Goal: Task Accomplishment & Management: Complete application form

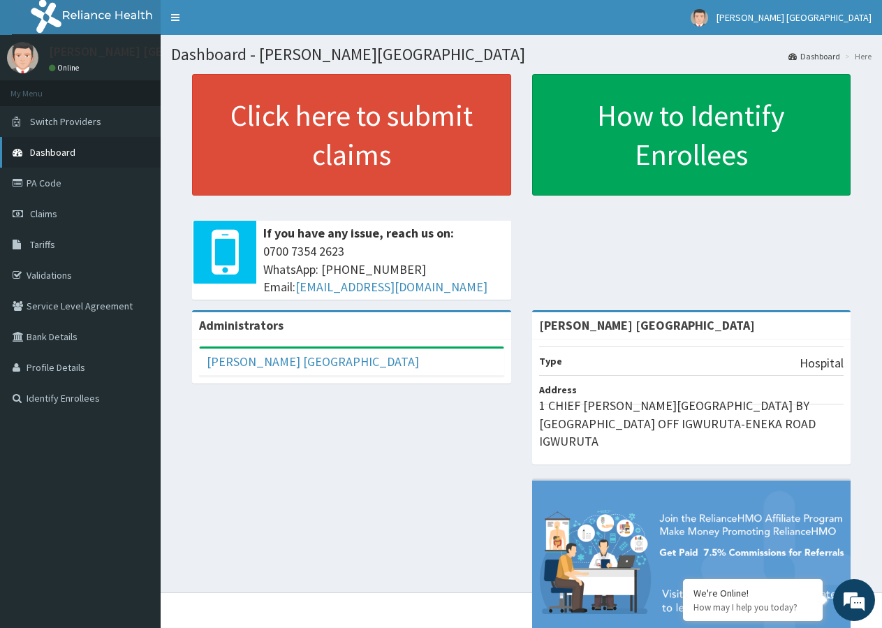
click at [63, 153] on span "Dashboard" at bounding box center [52, 152] width 45 height 13
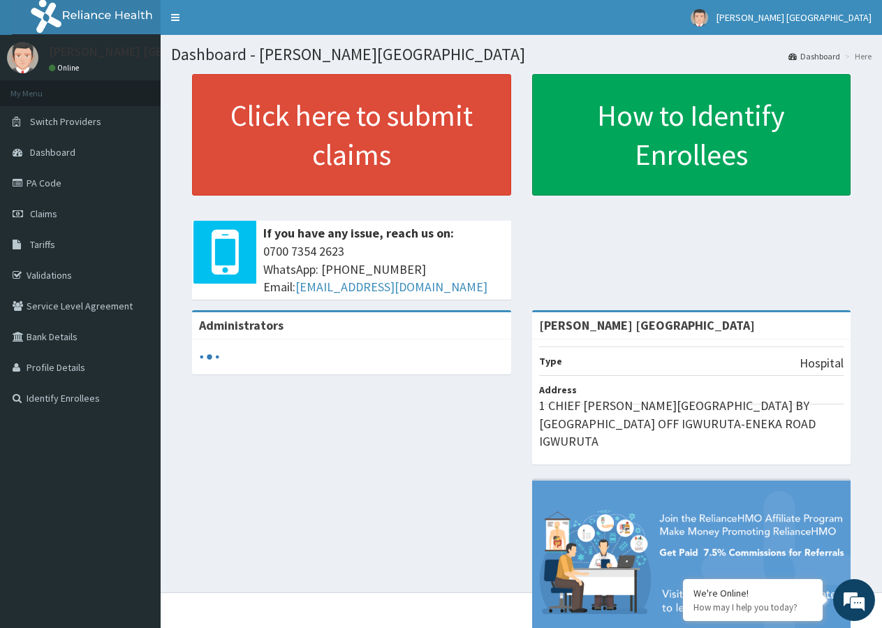
click at [63, 153] on span "Dashboard" at bounding box center [52, 152] width 45 height 13
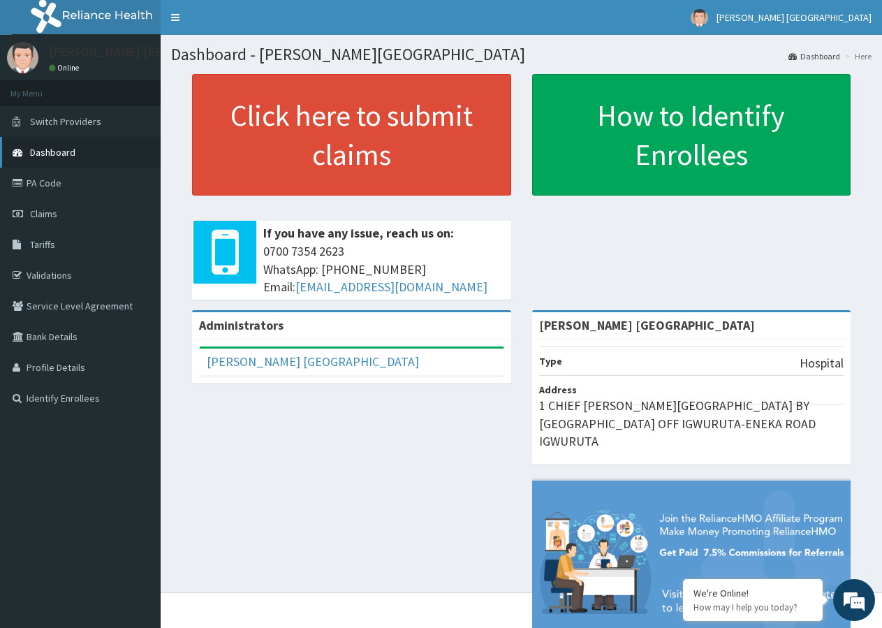
click at [92, 150] on link "Dashboard" at bounding box center [80, 152] width 161 height 31
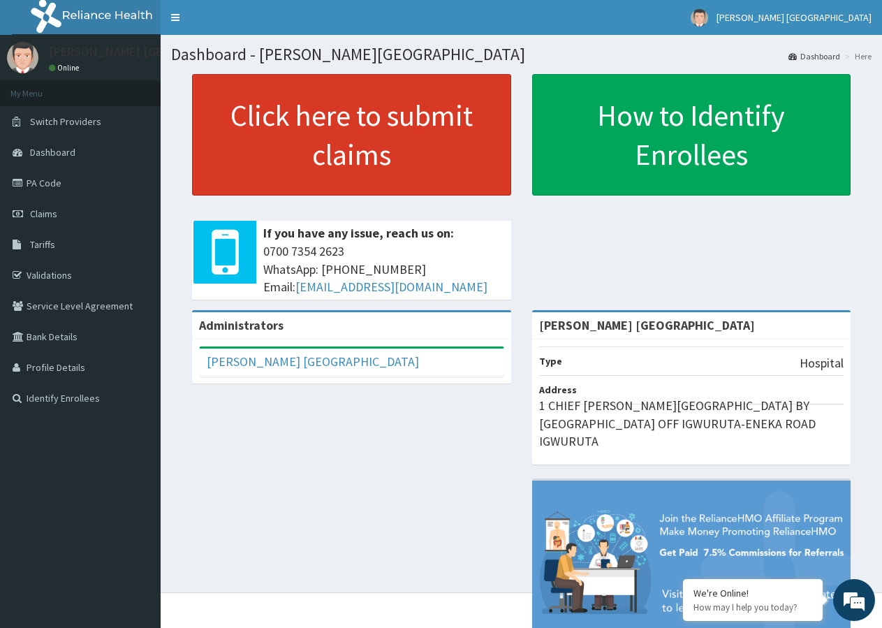
click at [351, 149] on link "Click here to submit claims" at bounding box center [351, 135] width 319 height 122
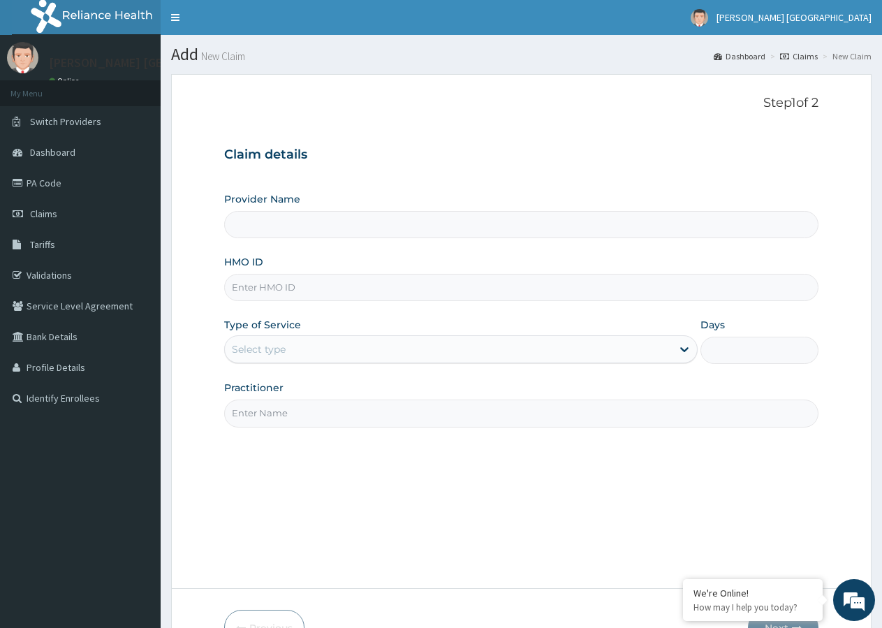
type input "[PERSON_NAME] [GEOGRAPHIC_DATA]"
click at [327, 232] on input "[PERSON_NAME] [GEOGRAPHIC_DATA]" at bounding box center [521, 224] width 595 height 27
click at [298, 283] on input "HMO ID" at bounding box center [521, 287] width 595 height 27
type input "QKA/10014/A"
click at [277, 345] on div "Select type" at bounding box center [259, 349] width 54 height 14
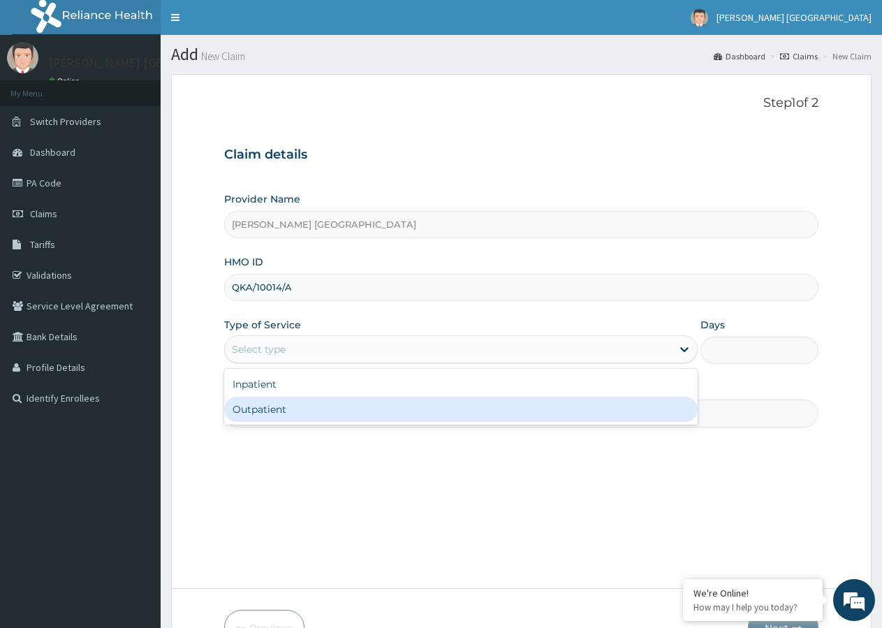
click at [268, 407] on div "Outpatient" at bounding box center [460, 409] width 473 height 25
type input "1"
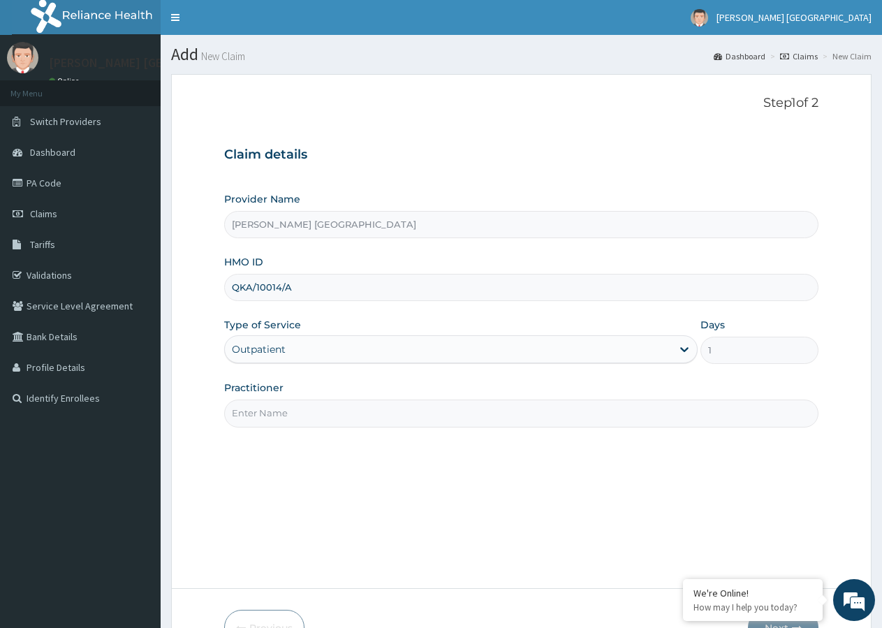
click at [268, 418] on input "Practitioner" at bounding box center [521, 413] width 595 height 27
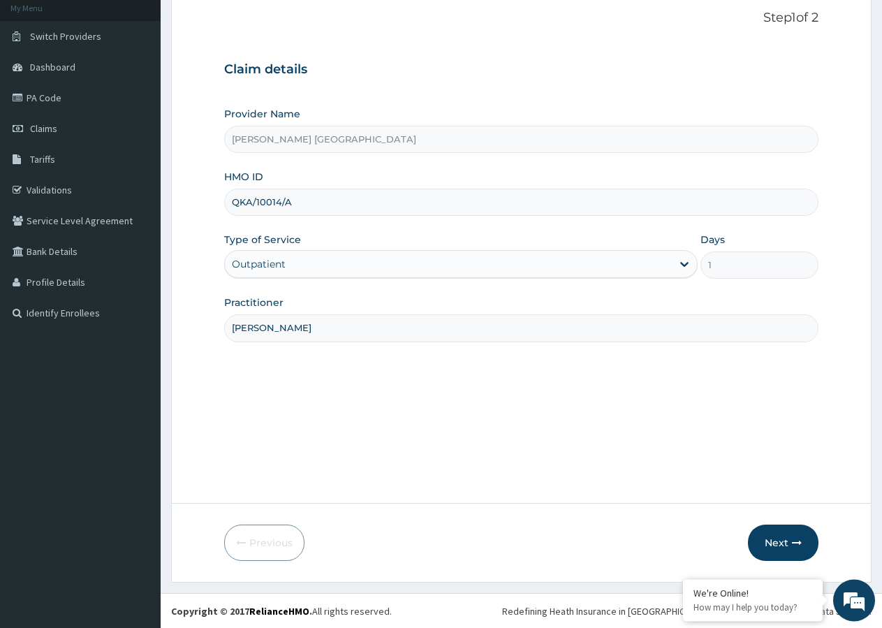
scroll to position [86, 0]
type input "DR BRIGHT"
click at [771, 538] on button "Next" at bounding box center [783, 542] width 71 height 36
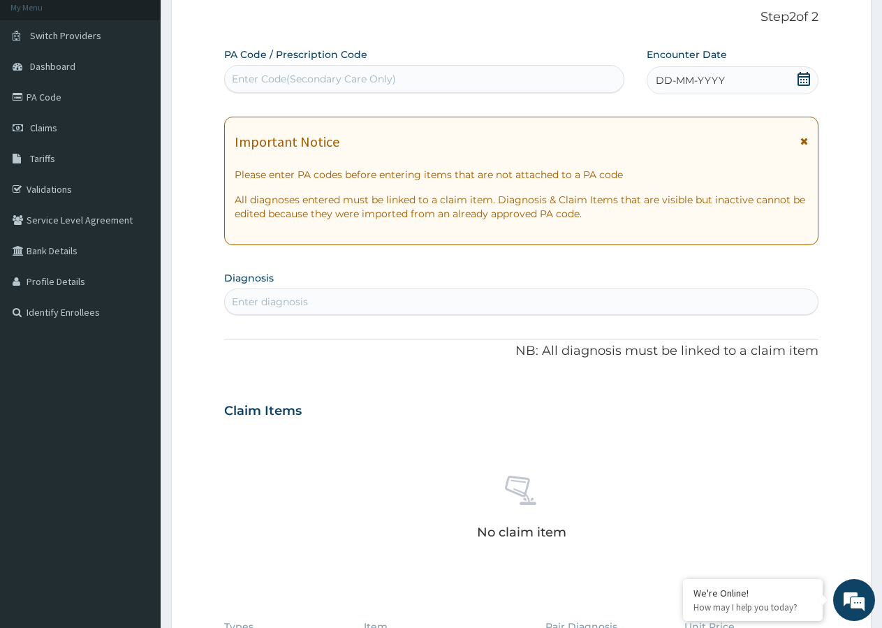
click at [800, 72] on icon at bounding box center [804, 79] width 13 height 14
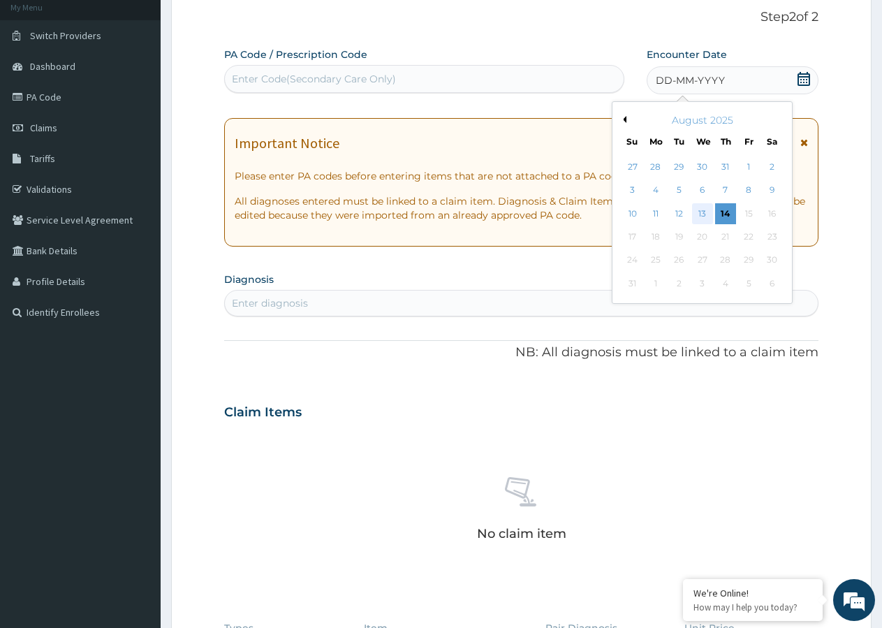
click at [707, 210] on div "13" at bounding box center [702, 213] width 21 height 21
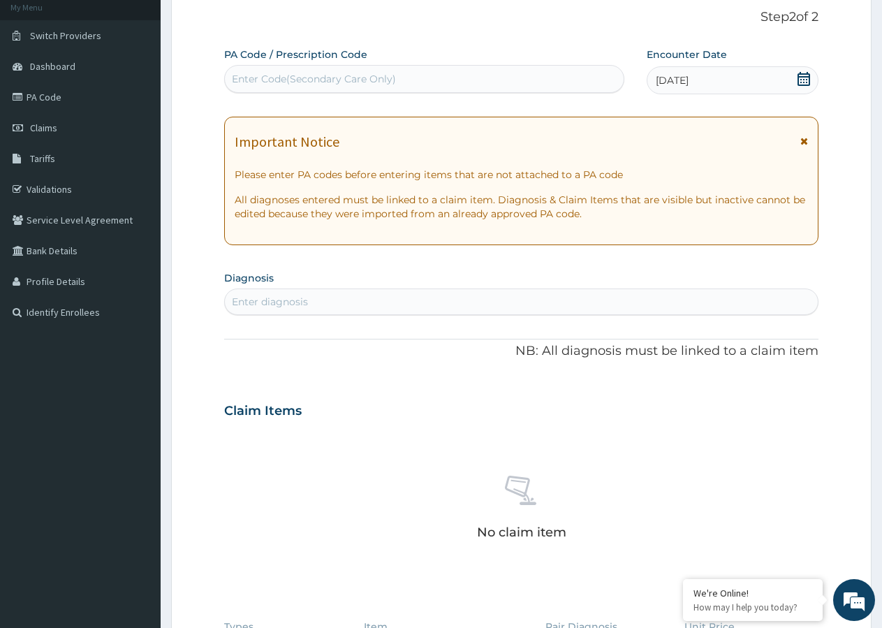
click at [803, 143] on icon at bounding box center [805, 141] width 8 height 10
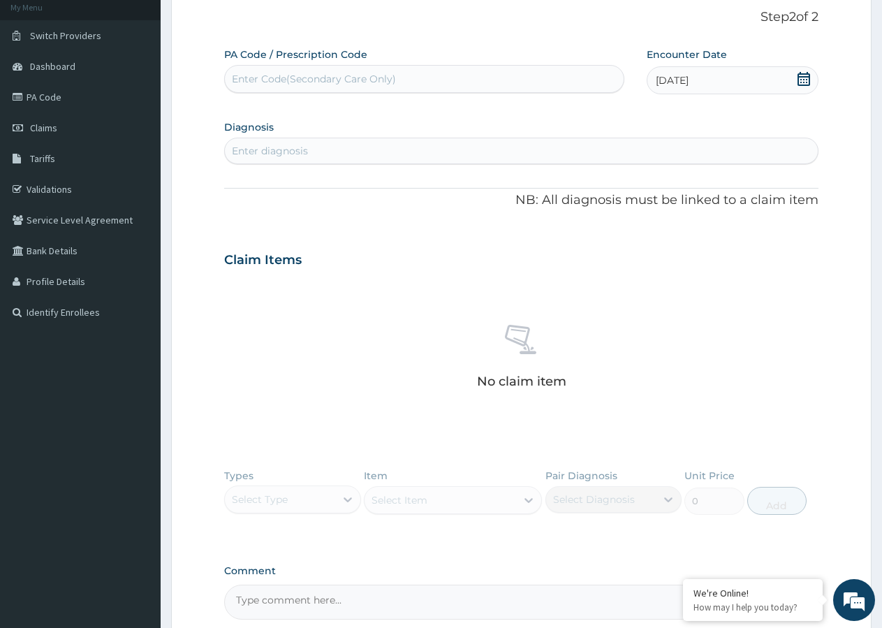
click at [288, 145] on div "Enter diagnosis" at bounding box center [270, 151] width 76 height 14
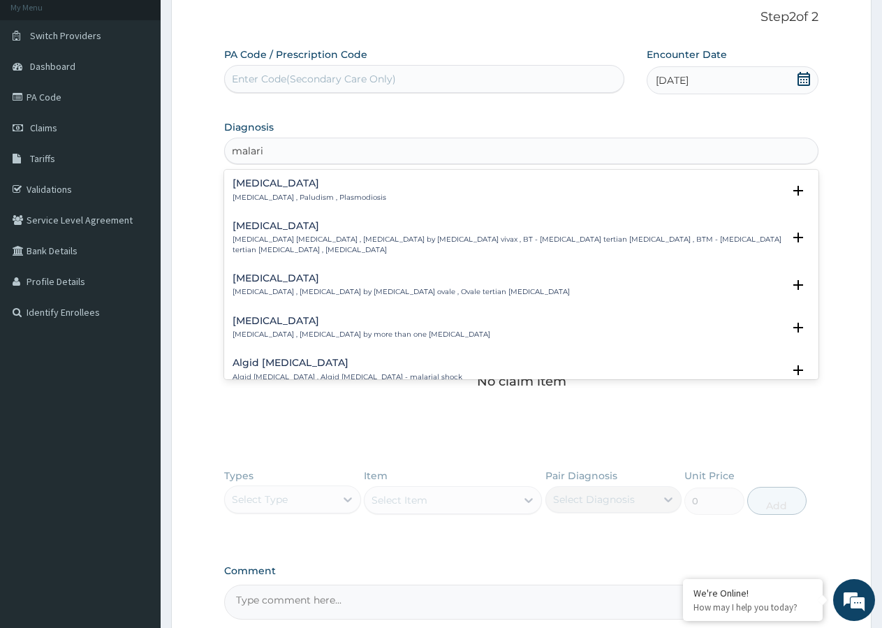
type input "malaria"
click at [277, 200] on p "Malaria , Paludism , Plasmodiosis" at bounding box center [310, 198] width 154 height 10
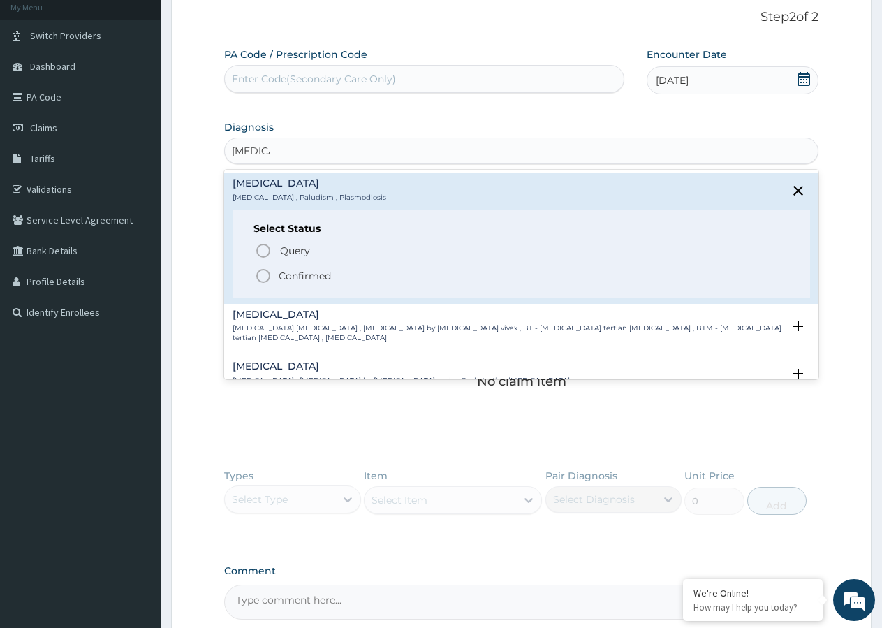
click at [263, 275] on icon "status option filled" at bounding box center [263, 276] width 17 height 17
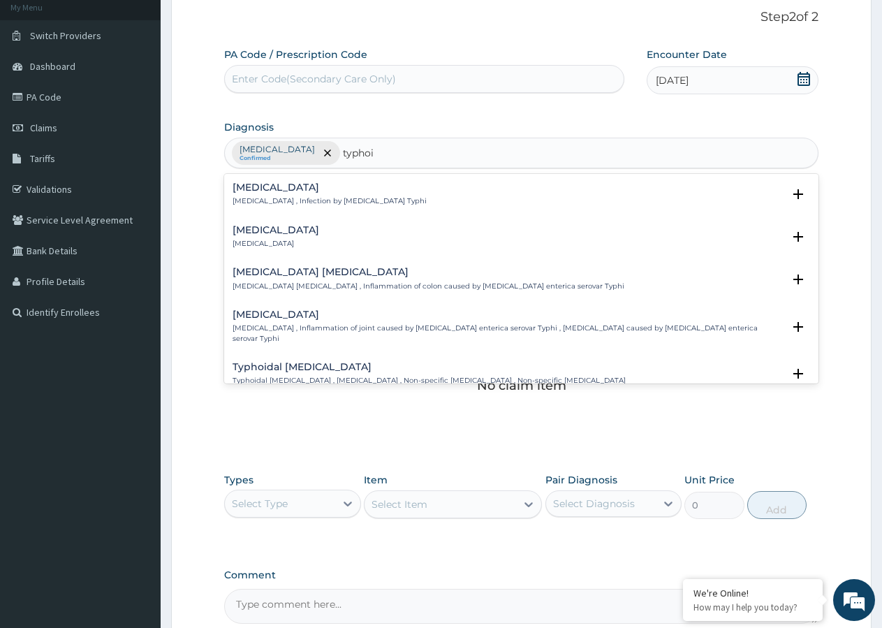
type input "typhoid"
click at [284, 196] on div "Typhoid fever Typhoid fever , Infection by Salmonella Typhi" at bounding box center [330, 194] width 194 height 24
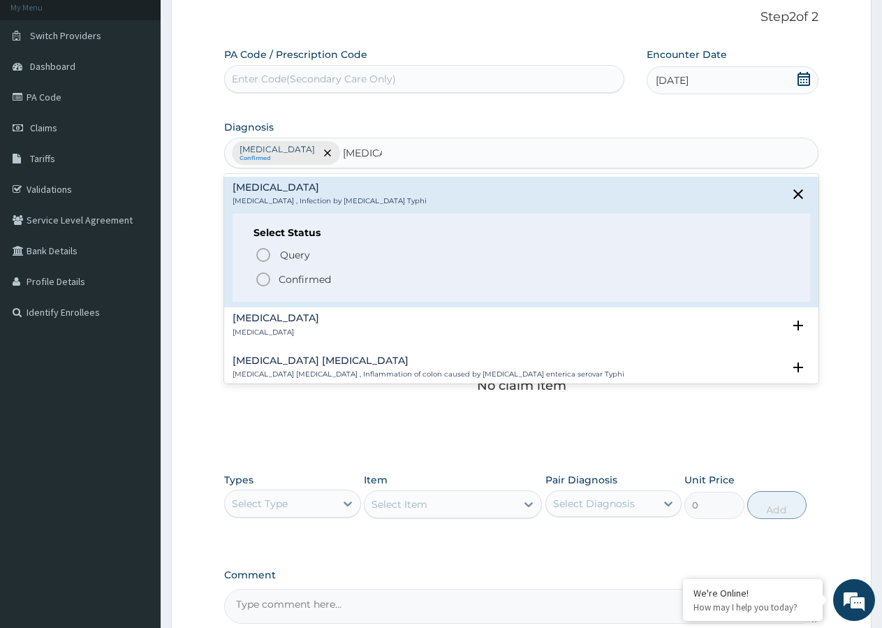
click at [261, 282] on icon "status option filled" at bounding box center [263, 279] width 17 height 17
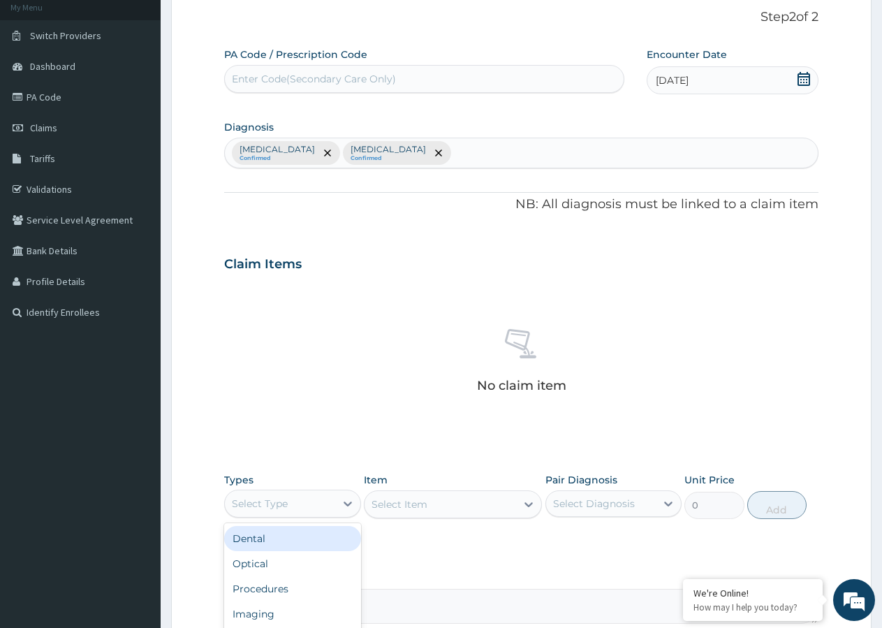
click at [282, 507] on div "Select Type" at bounding box center [260, 504] width 56 height 14
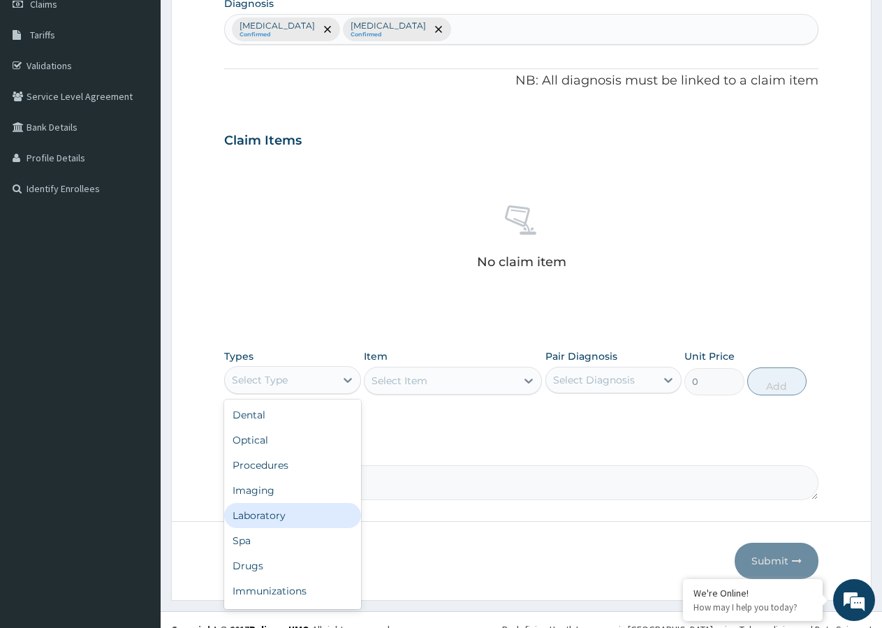
scroll to position [228, 0]
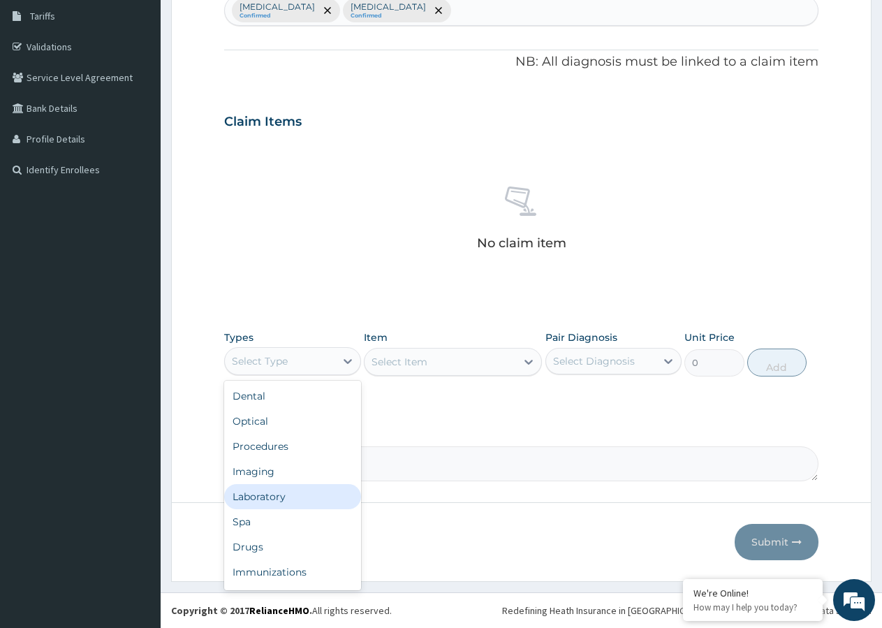
click at [279, 486] on div "Laboratory" at bounding box center [292, 496] width 137 height 25
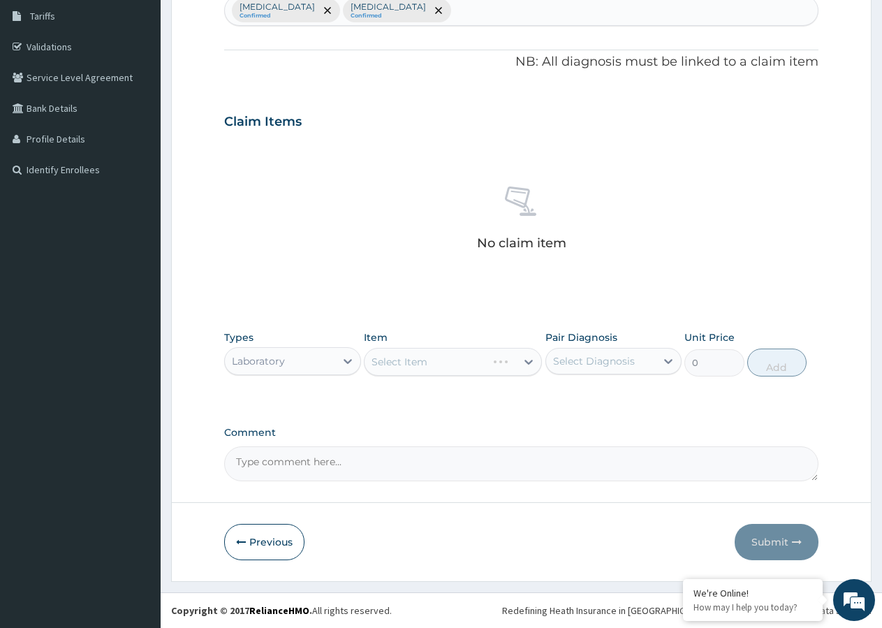
click at [420, 365] on div "Select Item" at bounding box center [453, 362] width 178 height 28
click at [425, 364] on div "Select Item" at bounding box center [453, 362] width 178 height 28
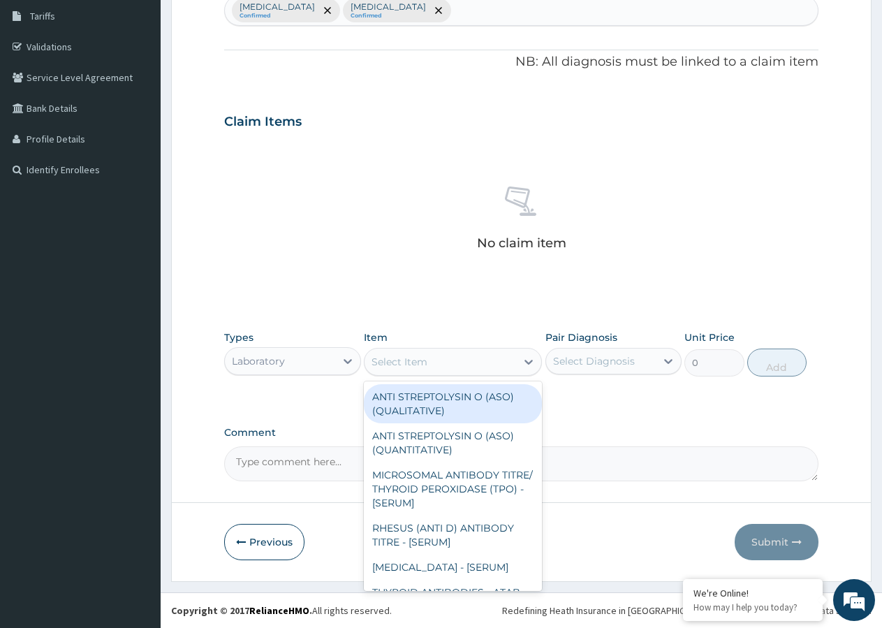
click at [426, 358] on div "Select Item" at bounding box center [400, 362] width 56 height 14
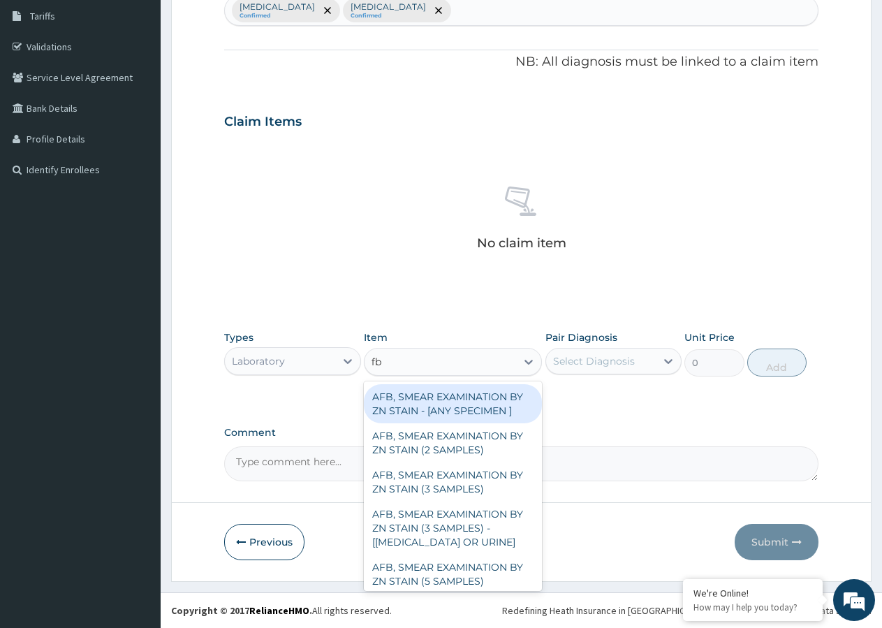
type input "fbc"
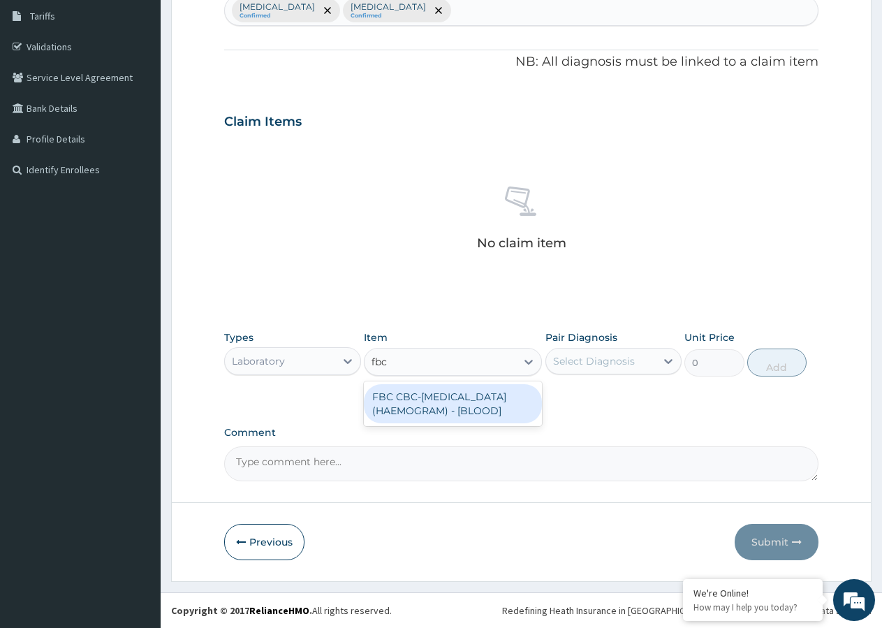
click at [425, 402] on div "FBC CBC-COMPLETE BLOOD COUNT (HAEMOGRAM) - [BLOOD]" at bounding box center [453, 403] width 178 height 39
type input "4300"
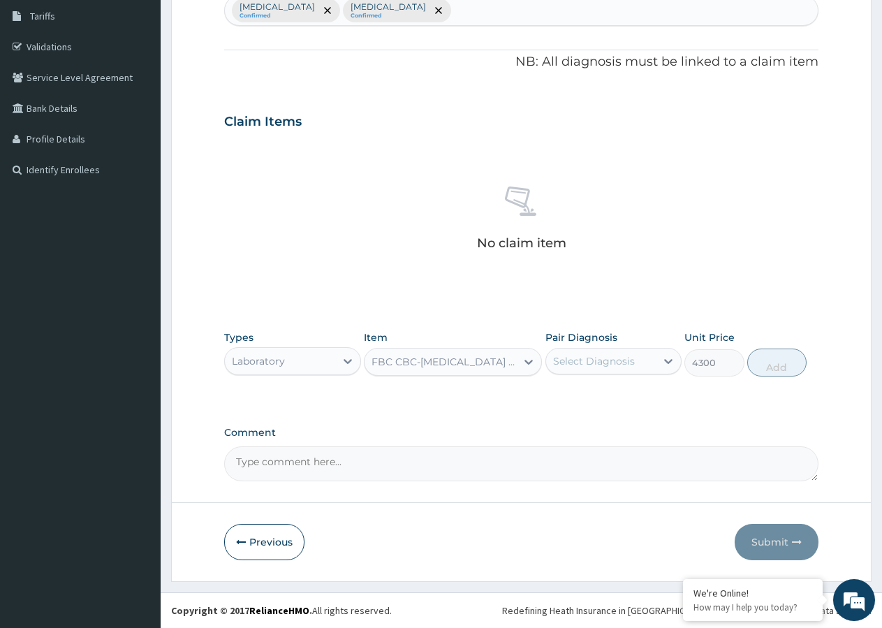
click at [608, 361] on div "Select Diagnosis" at bounding box center [594, 361] width 82 height 14
click at [558, 423] on input "checkbox" at bounding box center [558, 424] width 9 height 9
checkbox input "true"
click at [785, 365] on button "Add" at bounding box center [777, 363] width 59 height 28
type input "0"
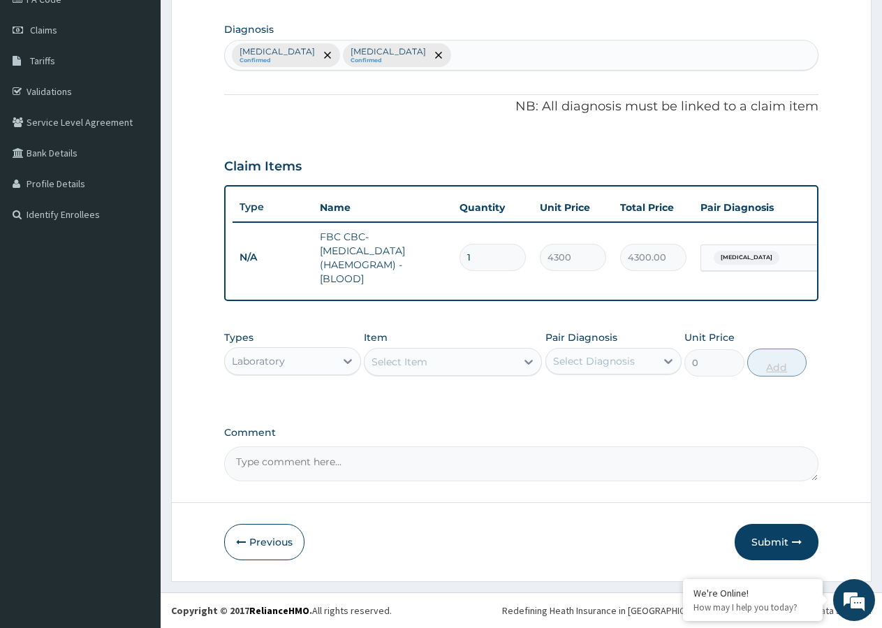
scroll to position [196, 0]
click at [460, 361] on div "Select Item" at bounding box center [441, 362] width 152 height 22
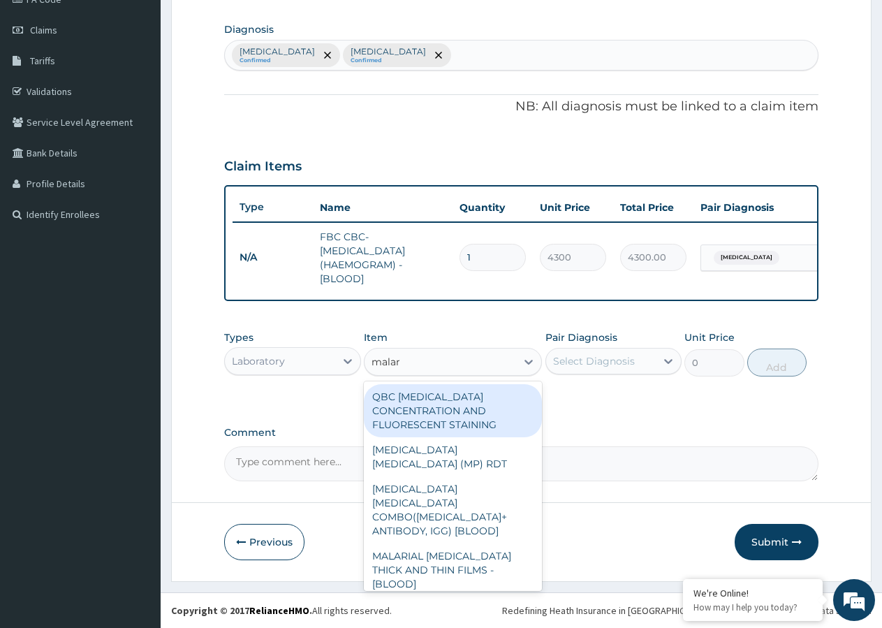
type input "malari"
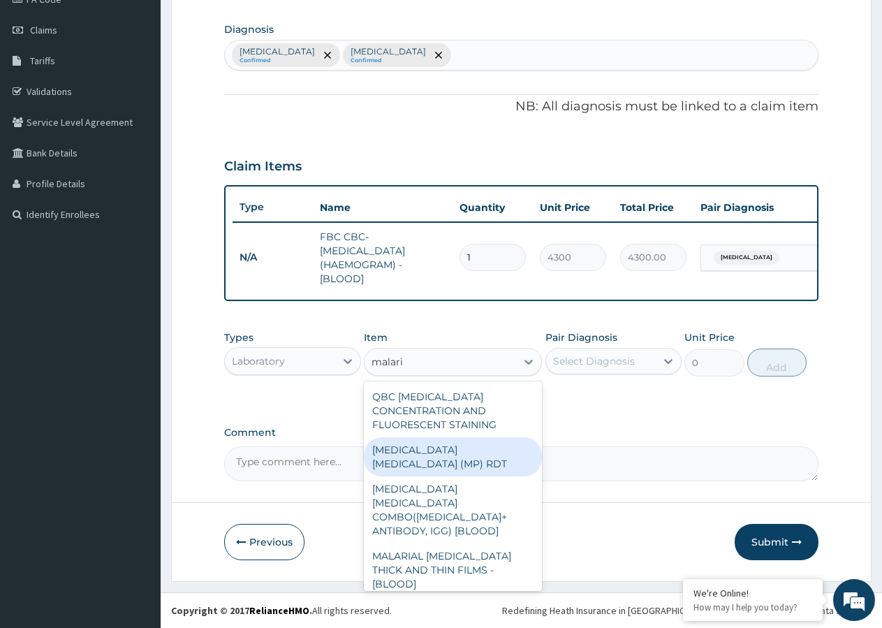
click at [453, 446] on div "MALARIA PARASITE (MP) RDT" at bounding box center [453, 456] width 178 height 39
type input "1612.5"
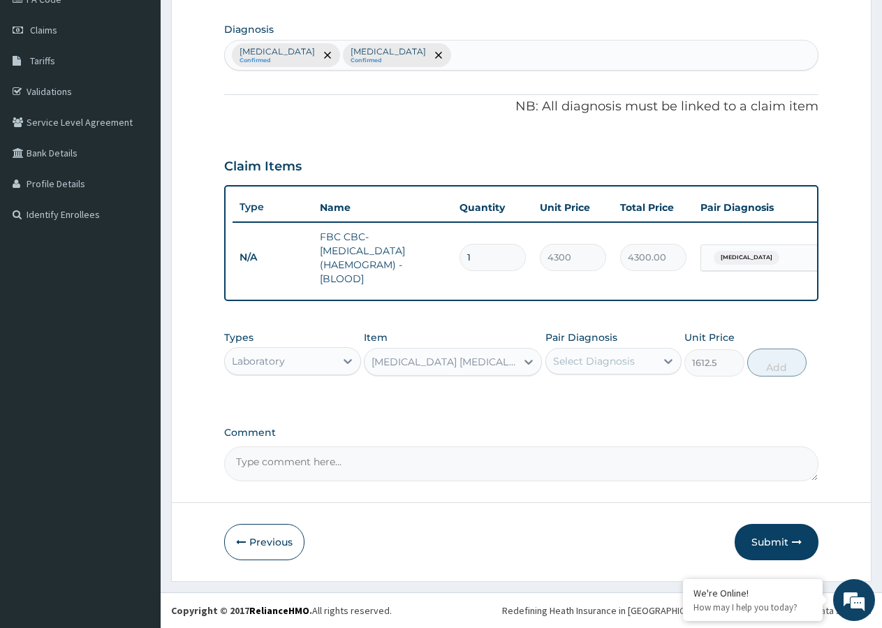
click at [627, 358] on div "Select Diagnosis" at bounding box center [594, 361] width 82 height 14
click at [564, 398] on div "Malaria" at bounding box center [614, 397] width 137 height 29
checkbox input "true"
click at [777, 361] on button "Add" at bounding box center [777, 363] width 59 height 28
type input "0"
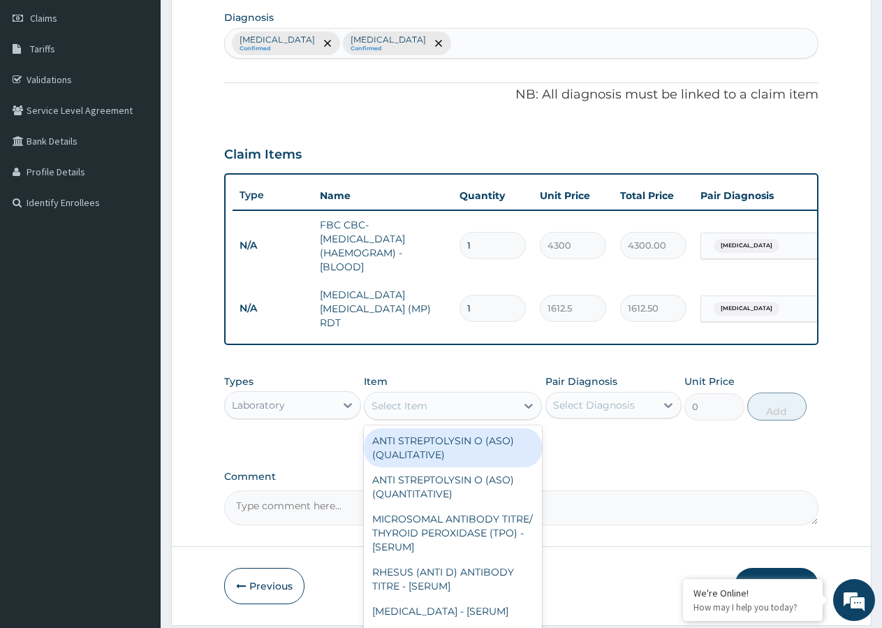
click at [462, 405] on div "Select Item" at bounding box center [441, 406] width 152 height 22
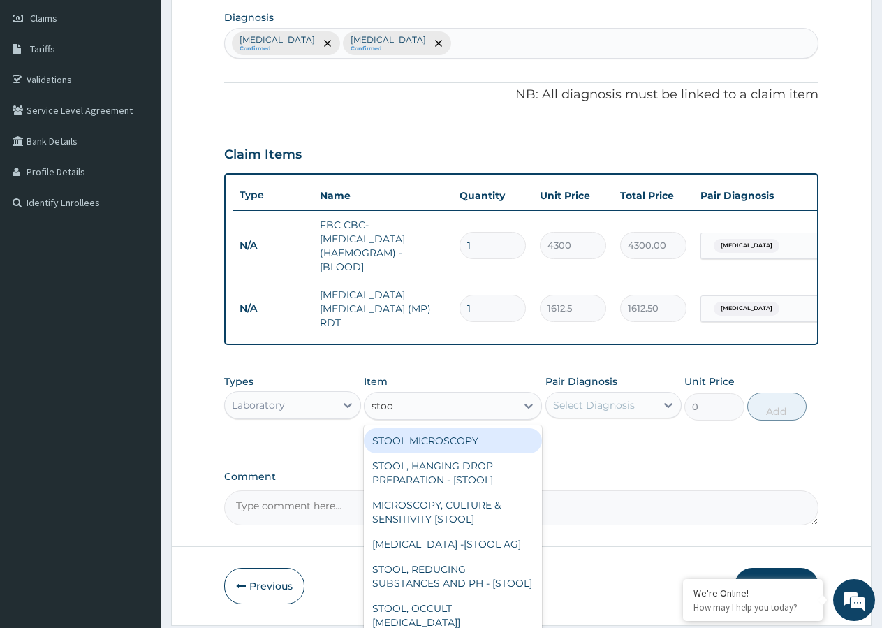
type input "stool"
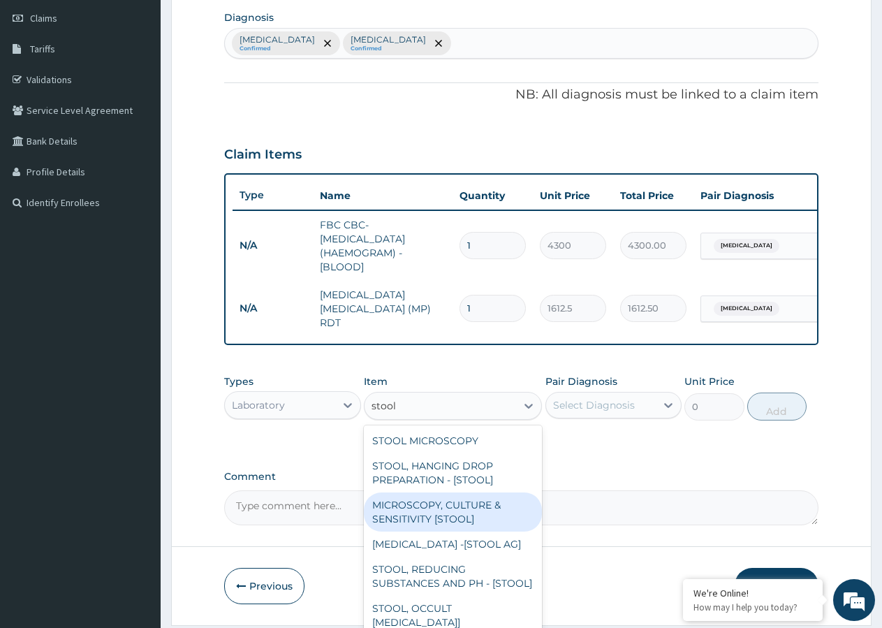
click at [494, 511] on div "MICROSCOPY, CULTURE & SENSITIVITY [STOOL]" at bounding box center [453, 512] width 178 height 39
type input "4837.5"
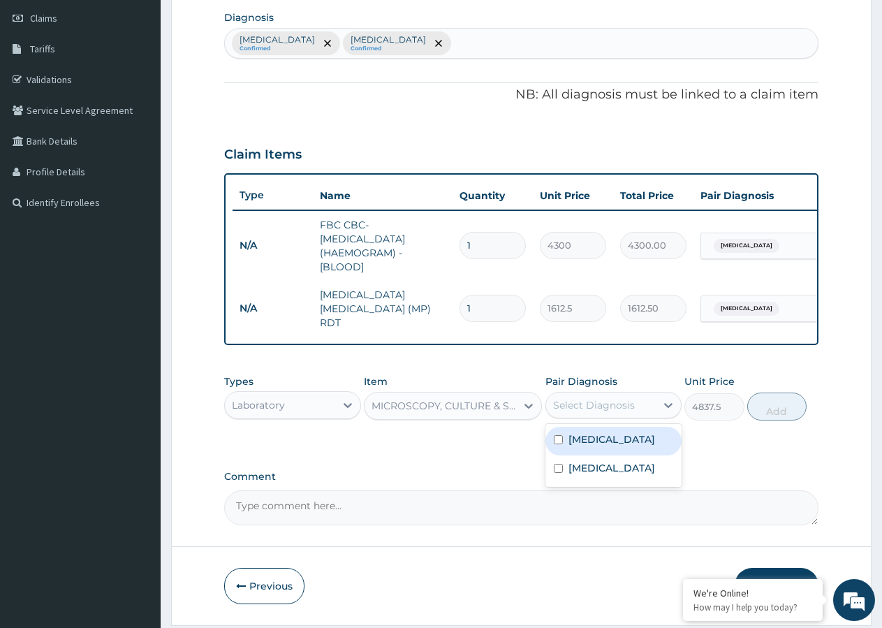
click at [581, 407] on div "Select Diagnosis" at bounding box center [594, 405] width 82 height 14
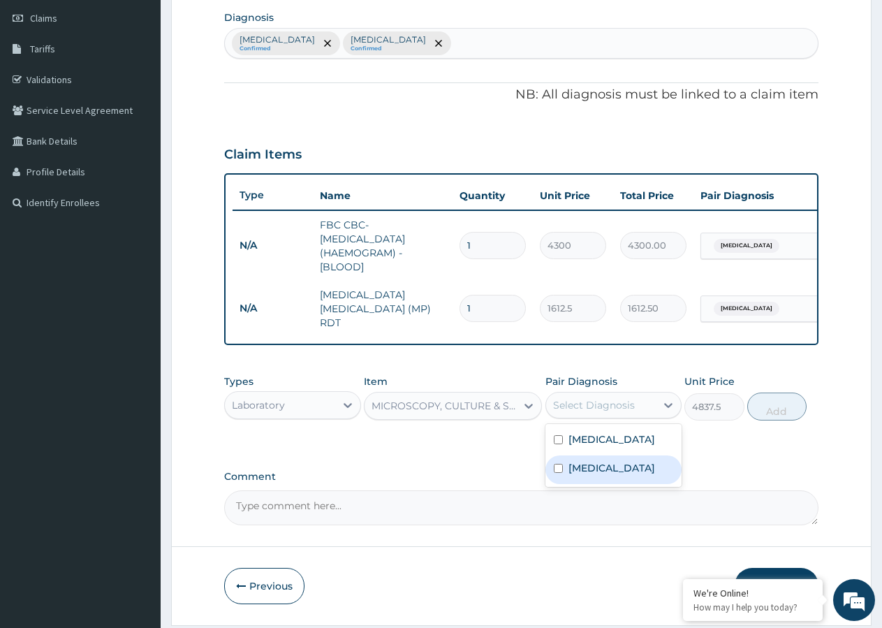
click at [560, 469] on input "checkbox" at bounding box center [558, 468] width 9 height 9
checkbox input "true"
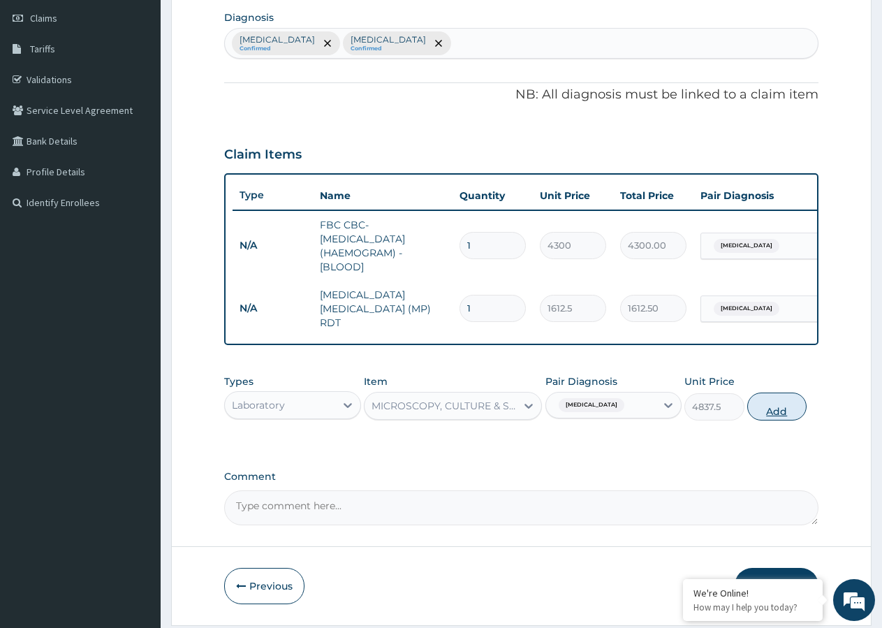
click at [783, 413] on button "Add" at bounding box center [777, 407] width 59 height 28
type input "0"
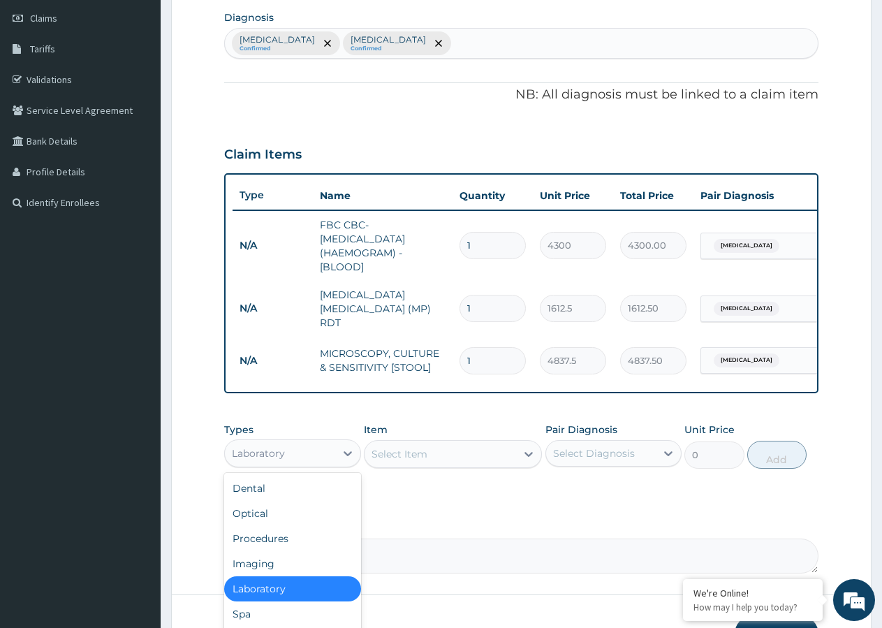
click at [302, 460] on div "Laboratory" at bounding box center [280, 453] width 110 height 22
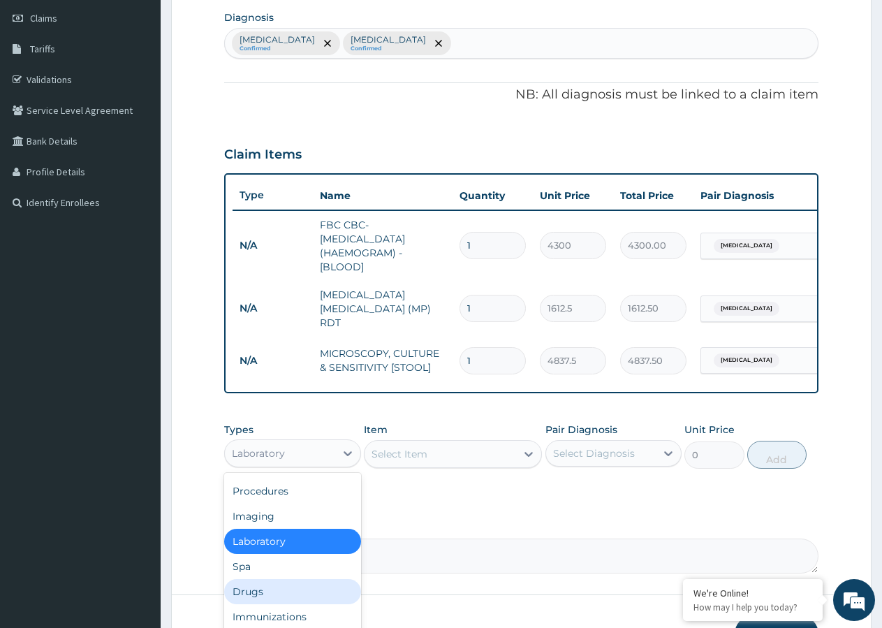
click at [284, 594] on div "Drugs" at bounding box center [292, 591] width 137 height 25
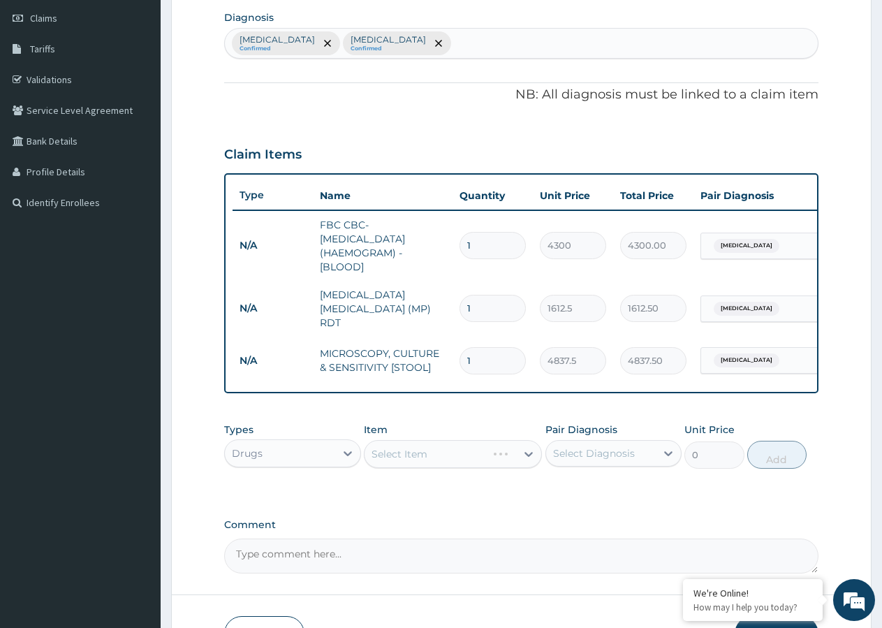
click at [452, 461] on div "Select Item" at bounding box center [453, 454] width 178 height 28
click at [475, 454] on div "Select Item" at bounding box center [441, 454] width 152 height 22
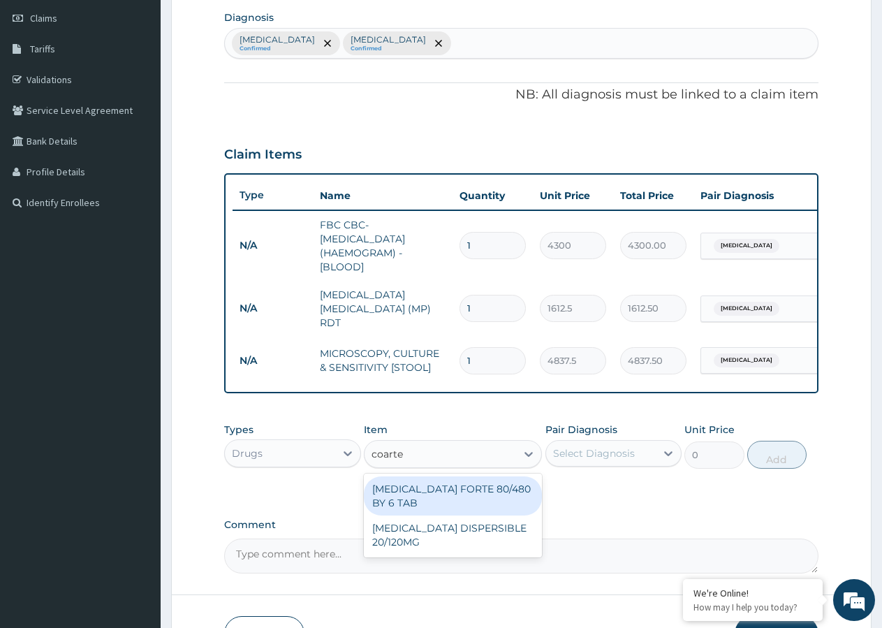
type input "coartem"
click at [469, 495] on div "COARTEM FORTE 80/480 BY 6 TAB" at bounding box center [453, 495] width 178 height 39
type input "449.35"
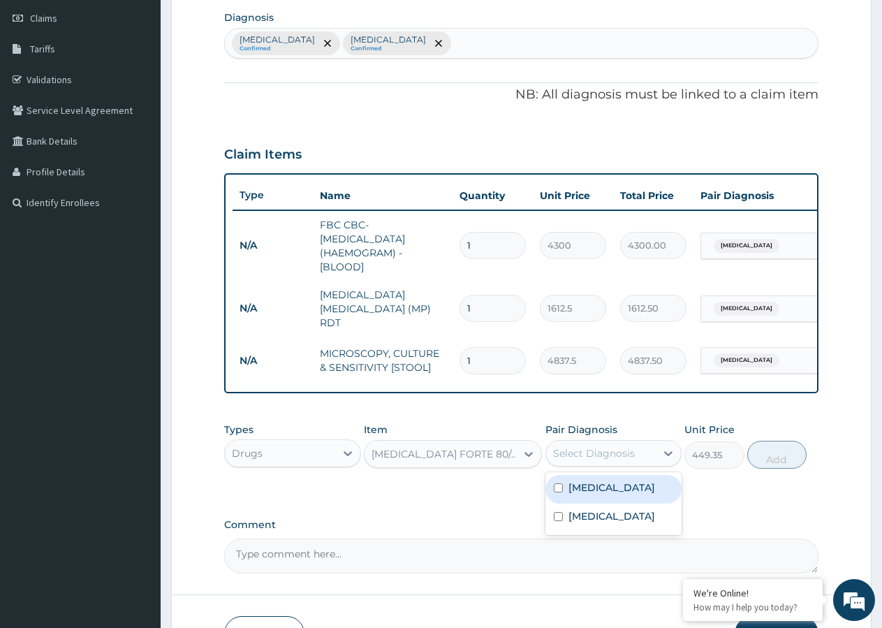
click at [601, 458] on div "Select Diagnosis" at bounding box center [594, 453] width 82 height 14
click at [560, 493] on input "checkbox" at bounding box center [558, 487] width 9 height 9
checkbox input "true"
click at [760, 458] on button "Add" at bounding box center [777, 455] width 59 height 28
type input "0"
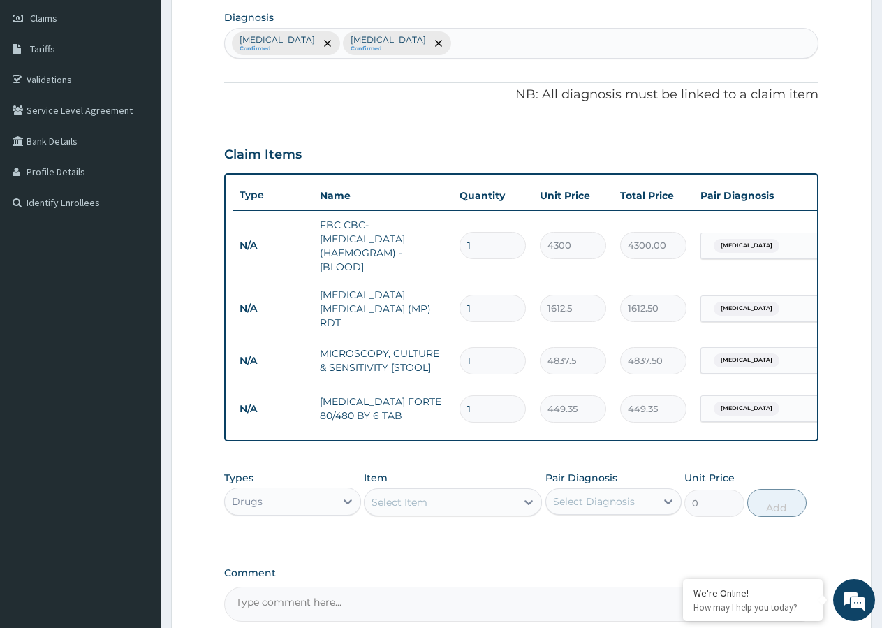
click at [469, 509] on div "Select Item" at bounding box center [441, 502] width 152 height 22
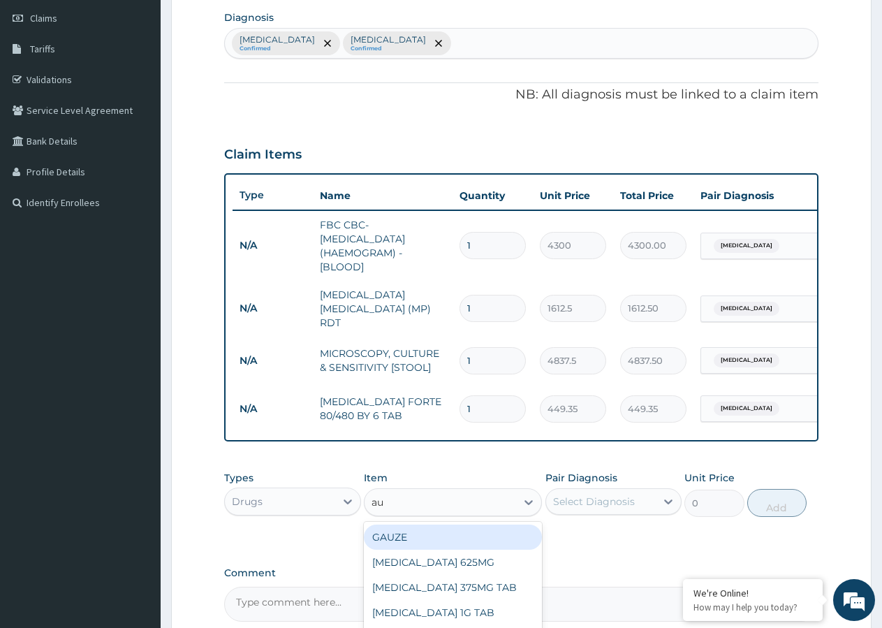
type input "aug"
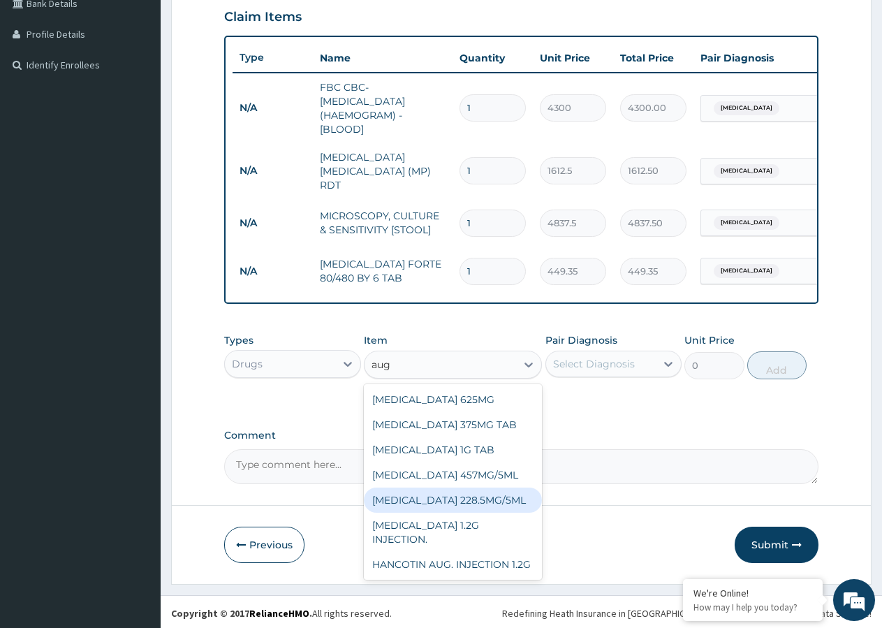
scroll to position [338, 0]
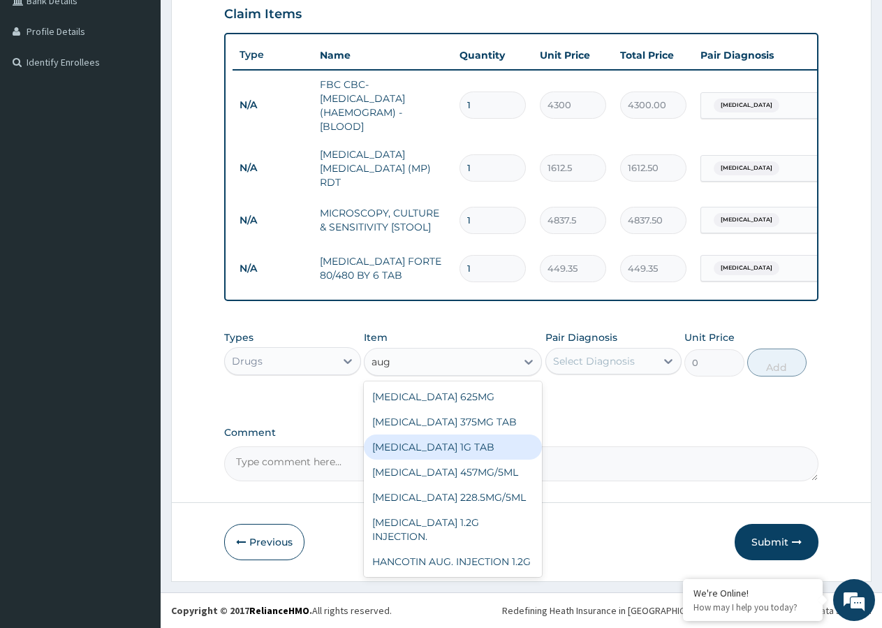
click at [458, 449] on div "AUGMENTIN 1G TAB" at bounding box center [453, 447] width 178 height 25
type input "1478.125"
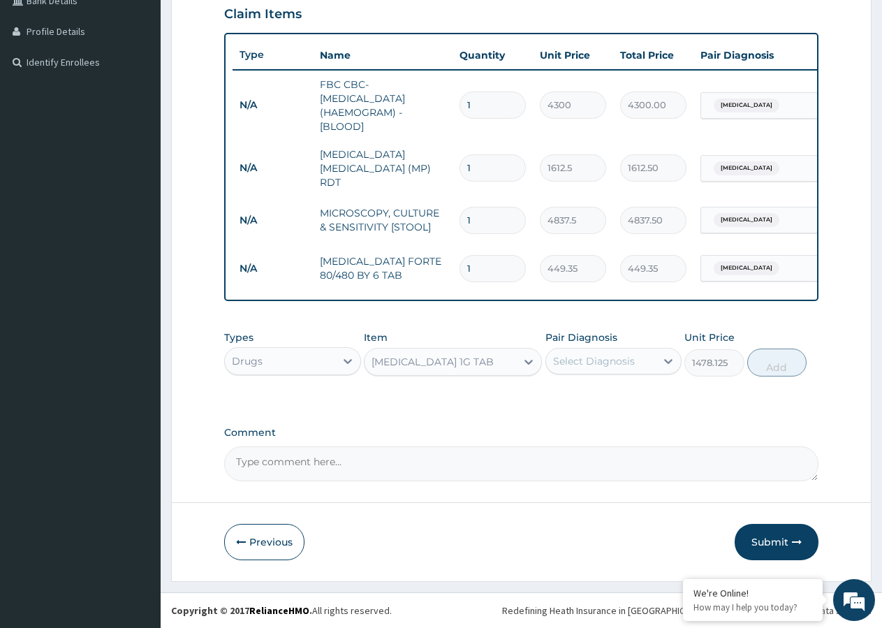
click at [605, 361] on div "Select Diagnosis" at bounding box center [594, 361] width 82 height 14
click at [564, 428] on div "Typhoid fever" at bounding box center [614, 425] width 137 height 29
checkbox input "true"
click at [792, 358] on button "Add" at bounding box center [777, 363] width 59 height 28
type input "0"
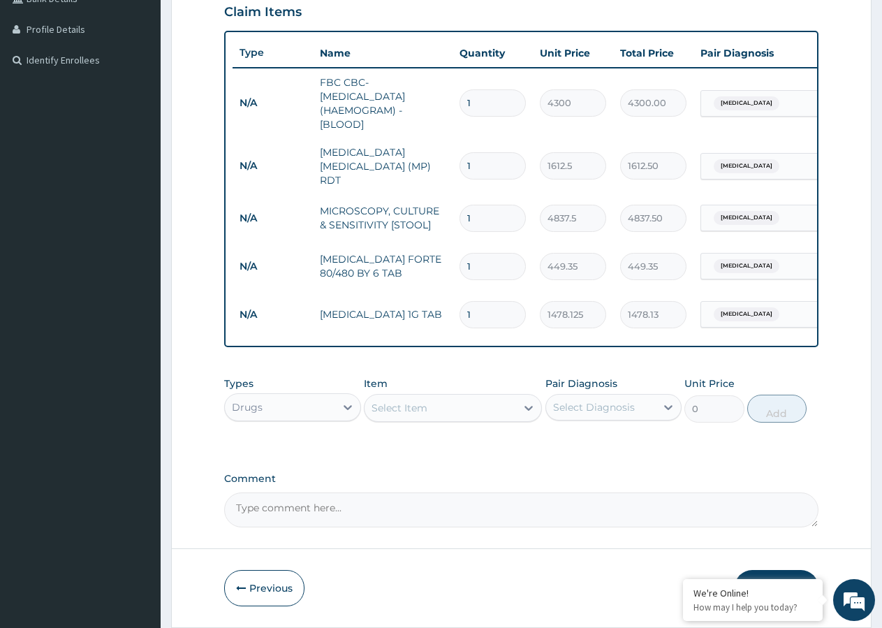
type input "10"
type input "14781.25"
type input "10"
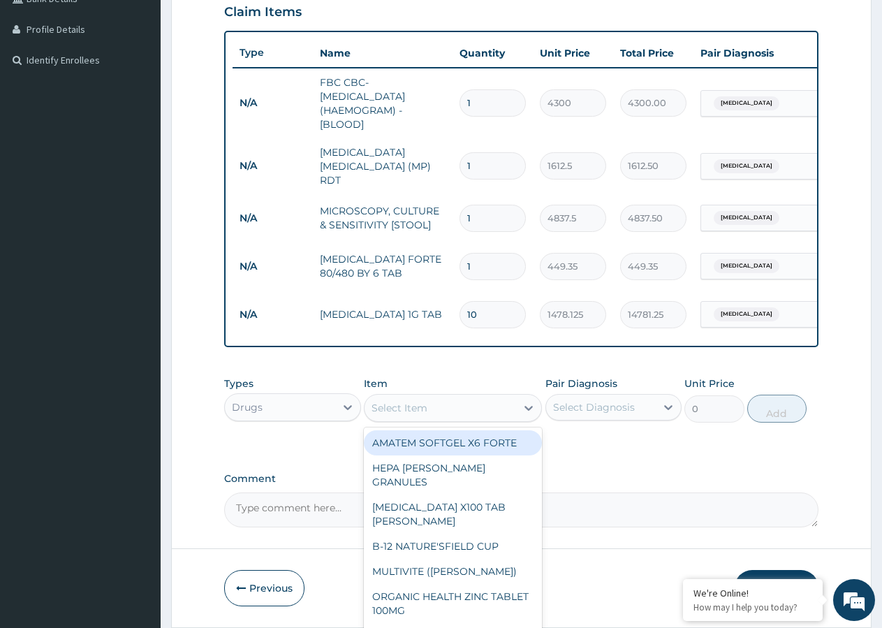
click at [439, 415] on div "Select Item" at bounding box center [441, 408] width 152 height 22
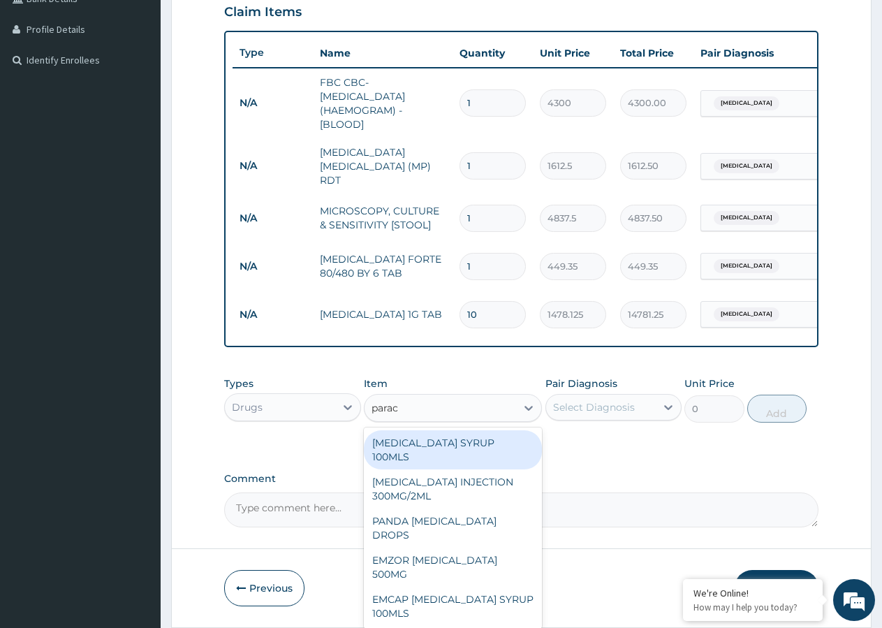
type input "parace"
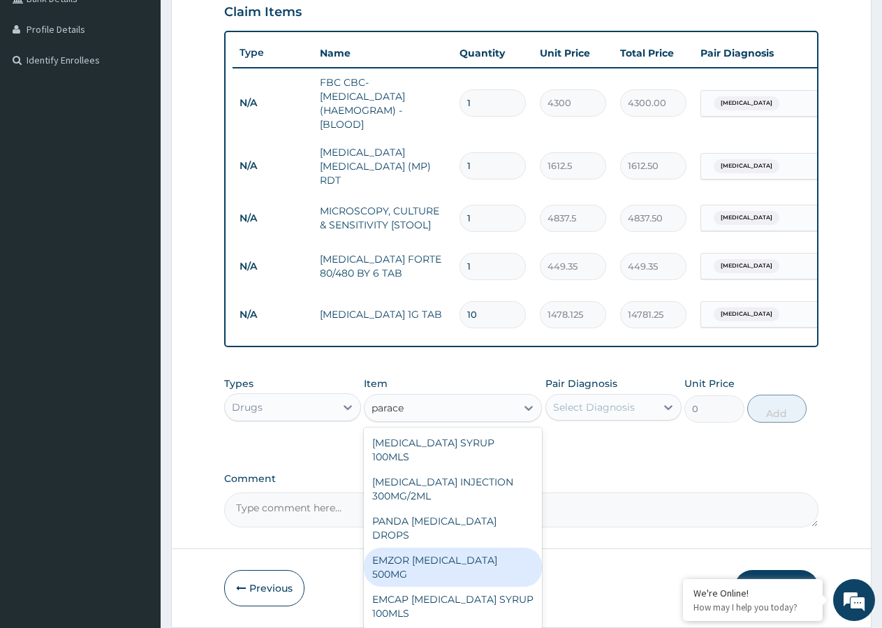
click at [446, 548] on div "EMZOR PARACETAMOL 500MG" at bounding box center [453, 567] width 178 height 39
type input "23.65"
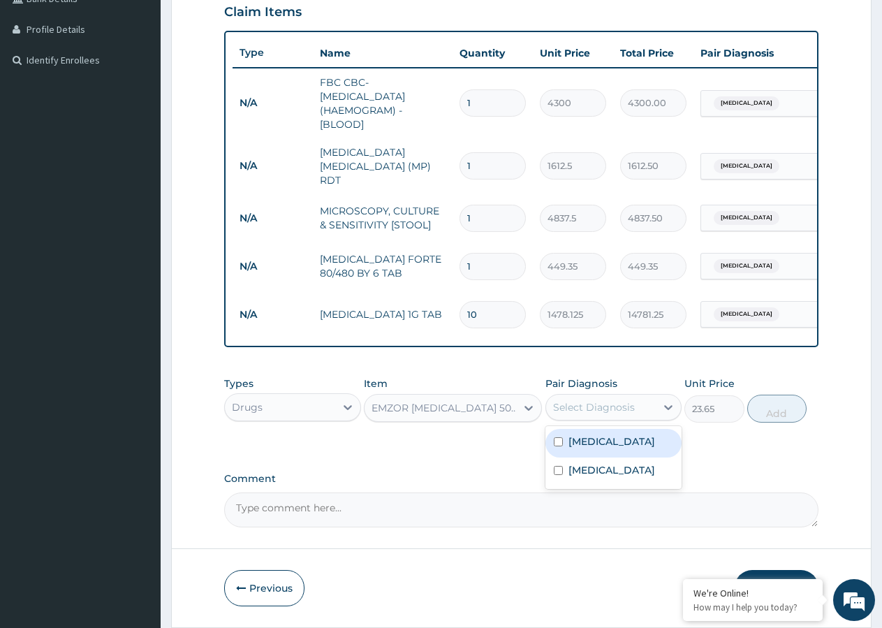
click at [585, 414] on div "Select Diagnosis" at bounding box center [594, 407] width 82 height 14
click at [560, 475] on input "checkbox" at bounding box center [558, 470] width 9 height 9
checkbox input "true"
click at [785, 419] on button "Add" at bounding box center [777, 409] width 59 height 28
type input "0"
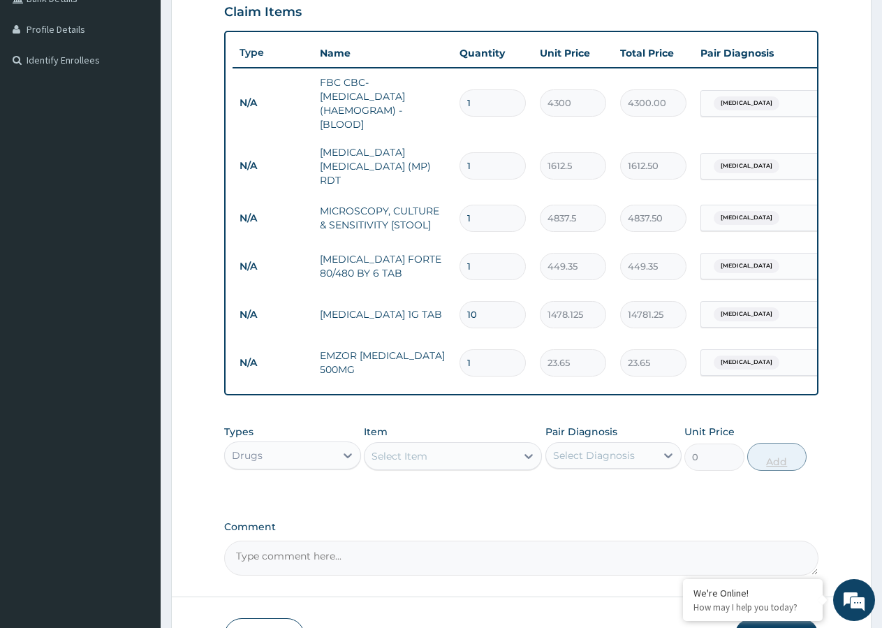
type input "0.00"
type input "2"
type input "47.30"
type input "20"
type input "473.00"
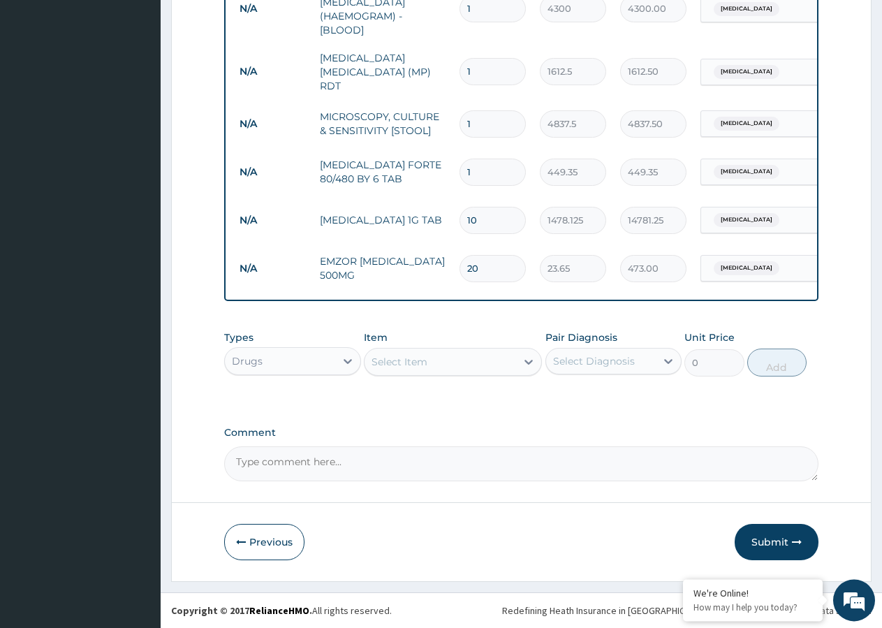
scroll to position [437, 0]
type input "20"
click at [764, 539] on button "Submit" at bounding box center [777, 542] width 84 height 36
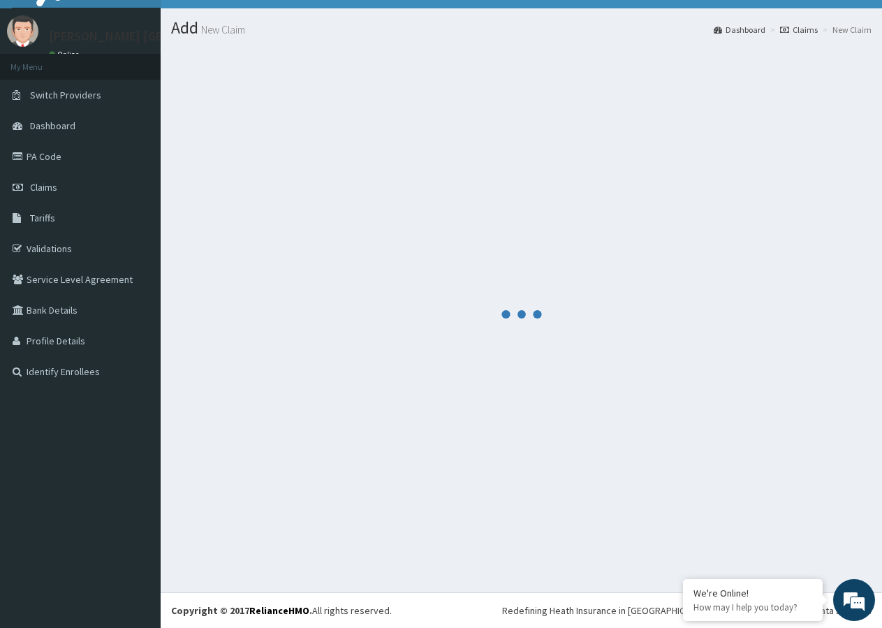
scroll to position [27, 0]
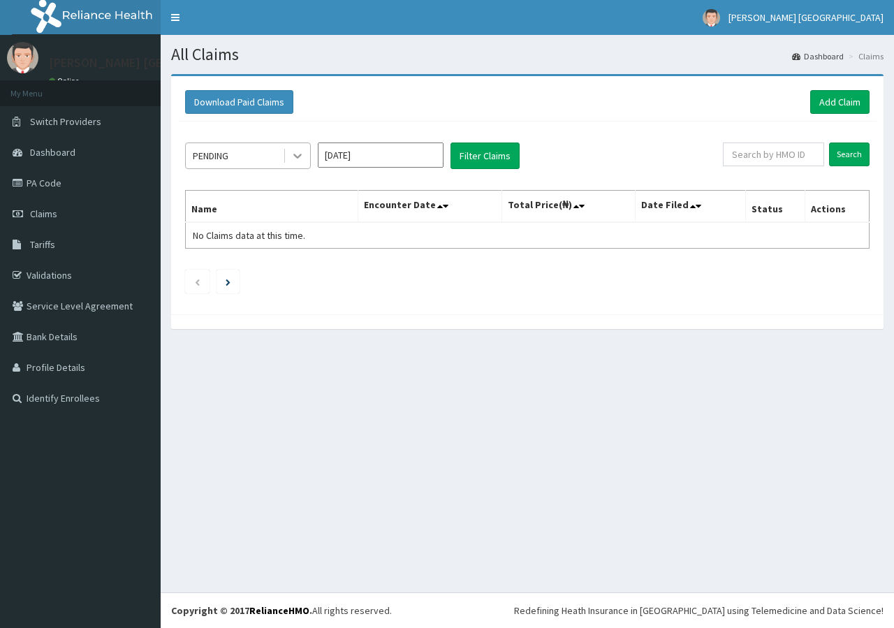
click at [300, 156] on icon at bounding box center [297, 156] width 8 height 5
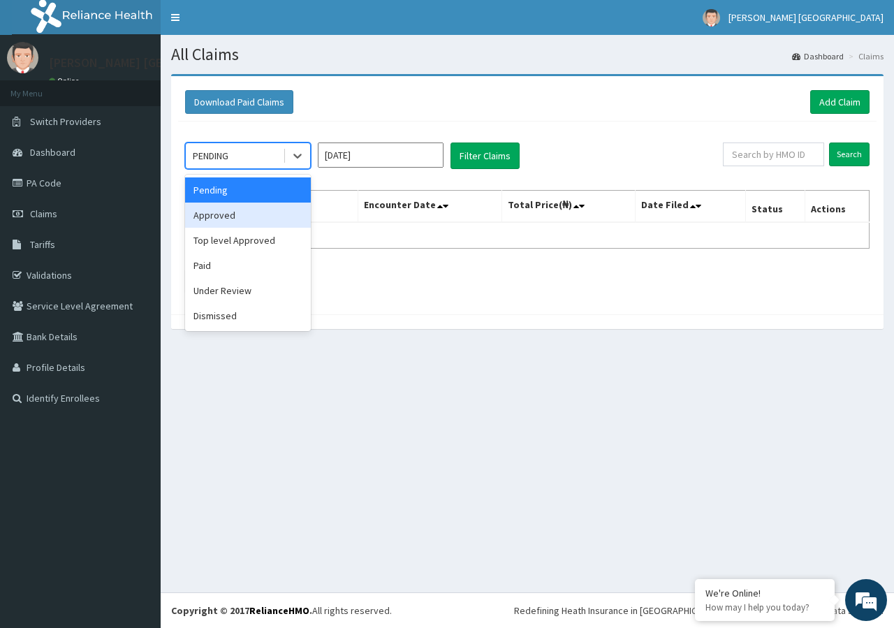
click at [271, 212] on div "Approved" at bounding box center [248, 215] width 126 height 25
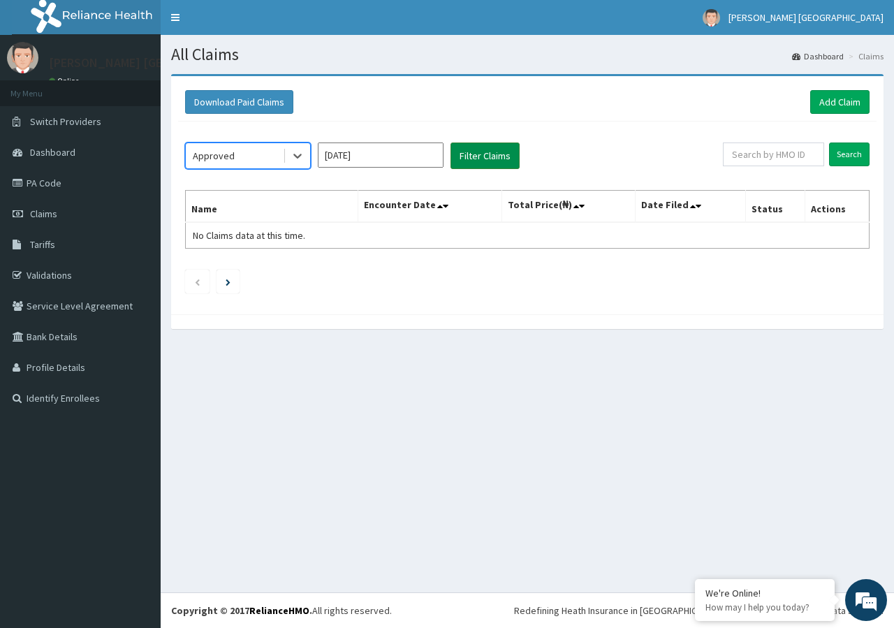
click at [476, 161] on button "Filter Claims" at bounding box center [485, 156] width 69 height 27
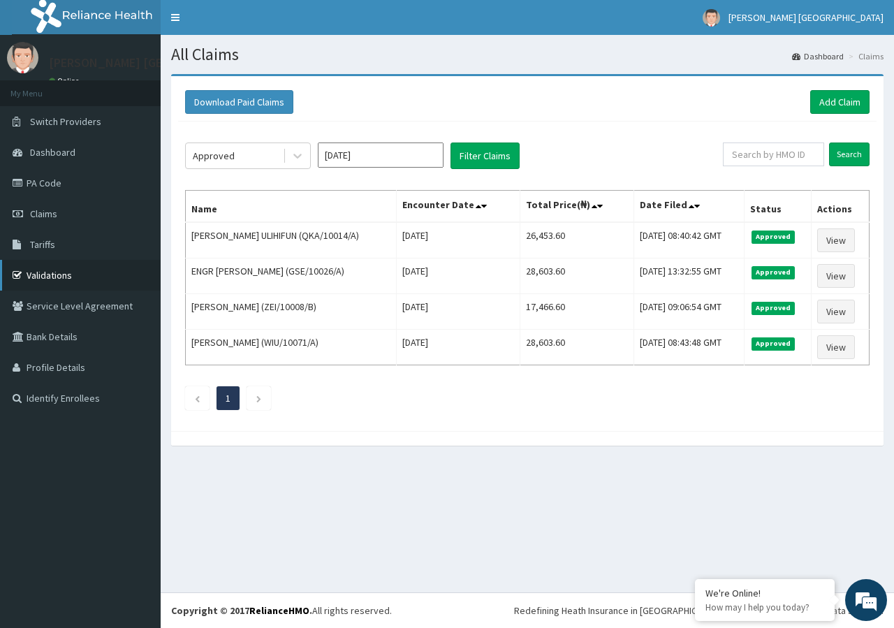
click at [68, 273] on link "Validations" at bounding box center [80, 275] width 161 height 31
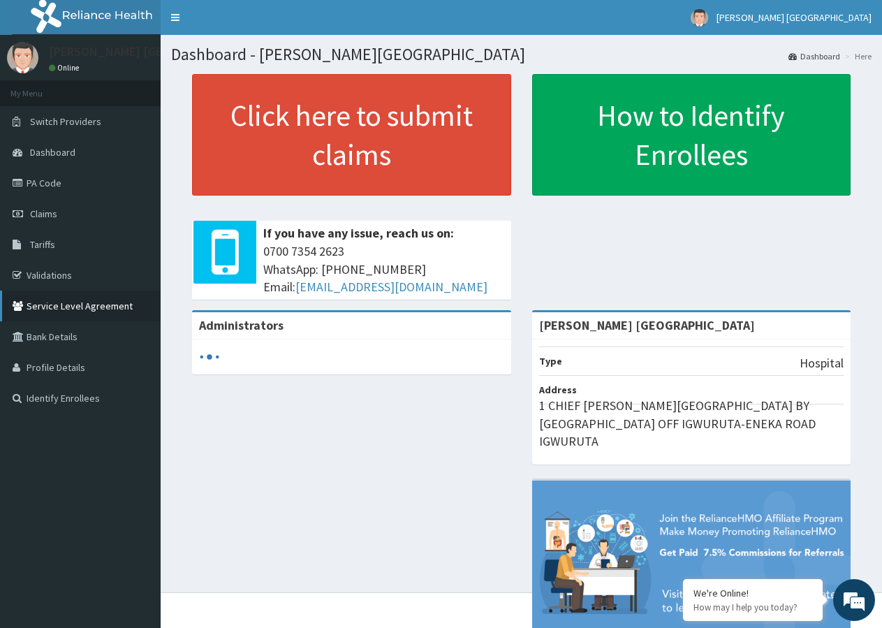
click at [71, 309] on link "Service Level Agreement" at bounding box center [80, 306] width 161 height 31
